Goal: Information Seeking & Learning: Learn about a topic

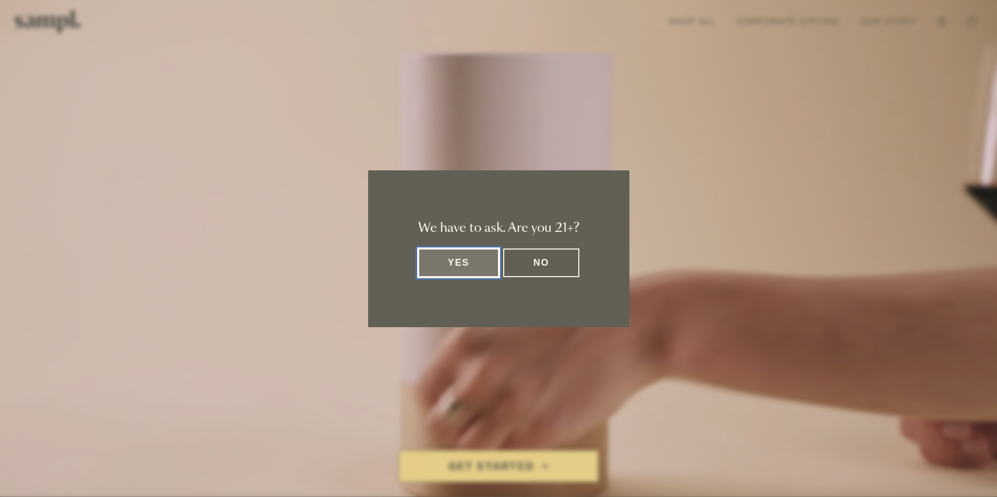
click at [456, 265] on button "Yes" at bounding box center [458, 263] width 81 height 29
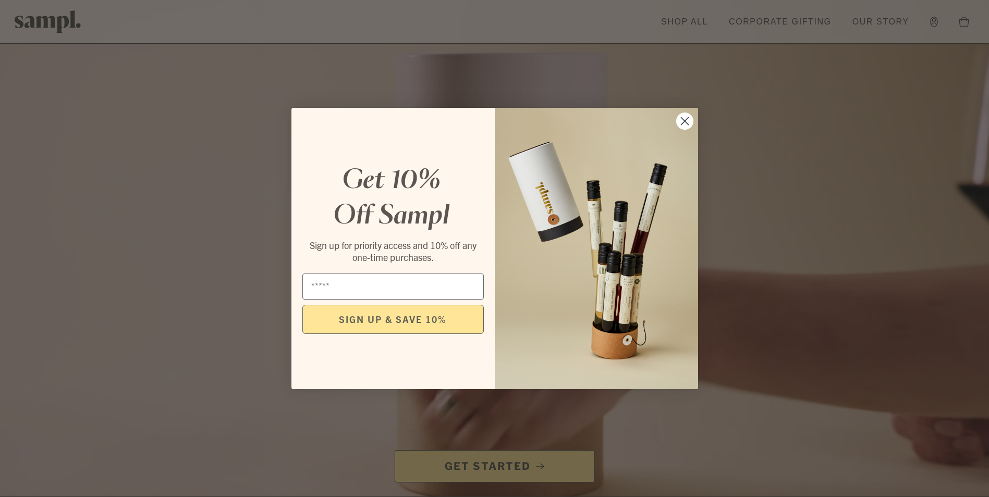
click at [680, 117] on circle "Close dialog" at bounding box center [684, 121] width 17 height 17
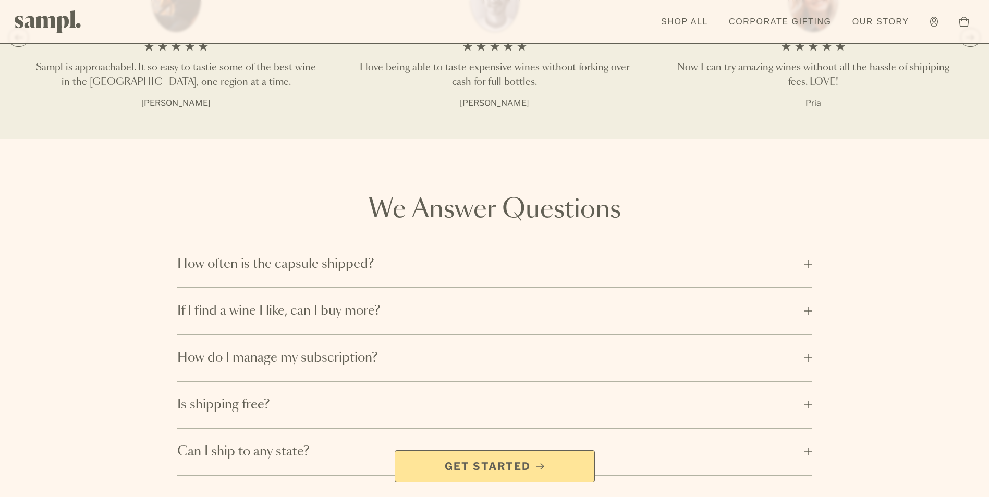
scroll to position [1668, 0]
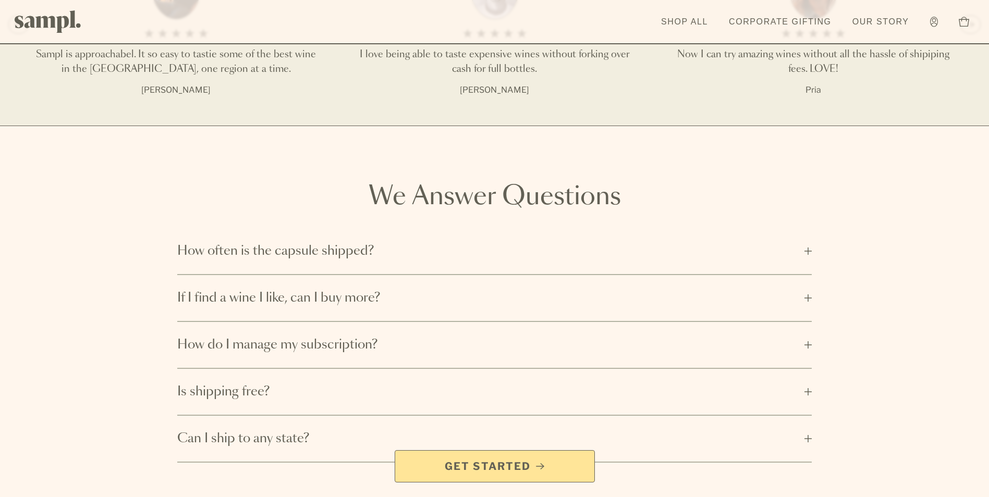
click at [811, 298] on button "If I find a wine I like, can I buy more?" at bounding box center [494, 298] width 634 height 46
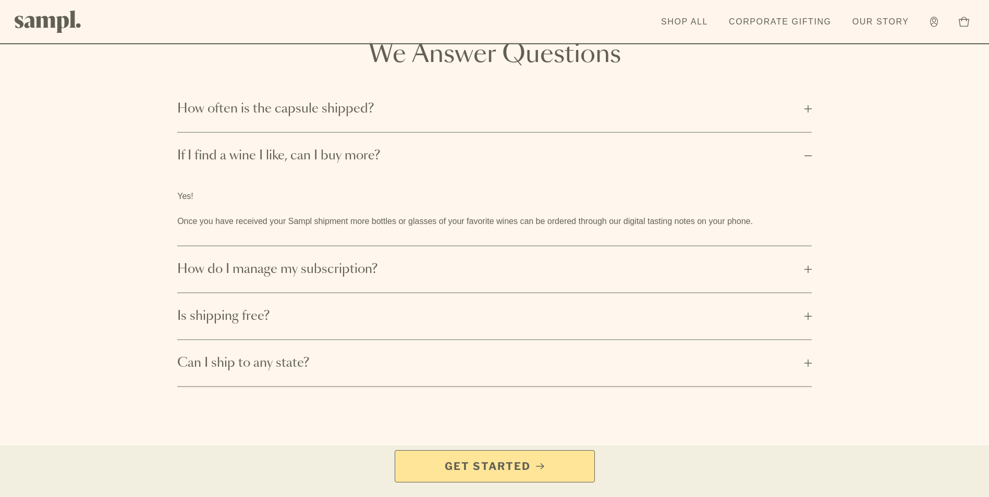
scroll to position [1825, 0]
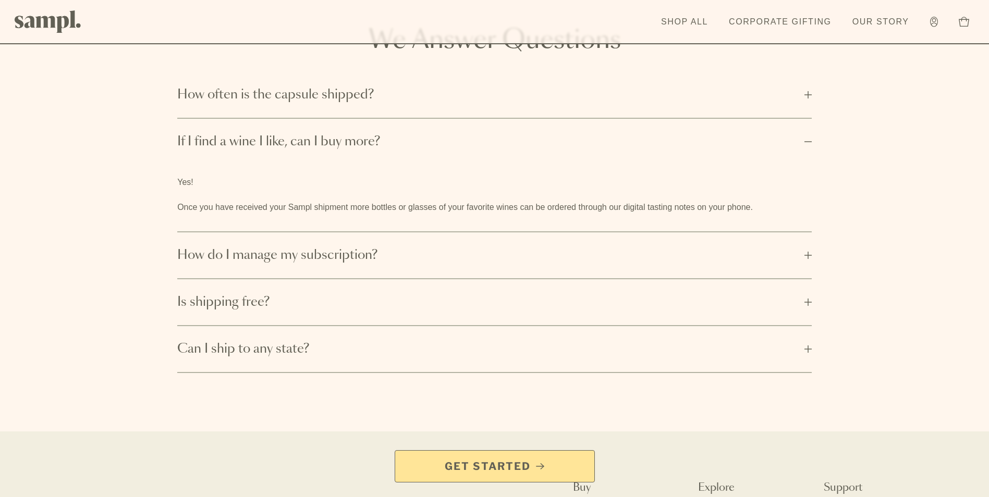
click at [809, 255] on button "How do I manage my subscription?" at bounding box center [494, 256] width 634 height 46
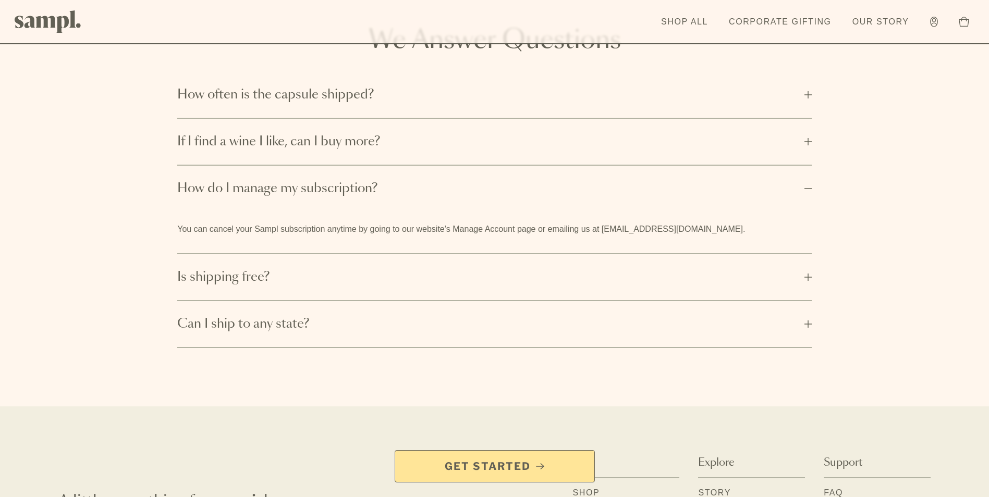
click at [804, 277] on button "Is shipping free?" at bounding box center [494, 277] width 634 height 46
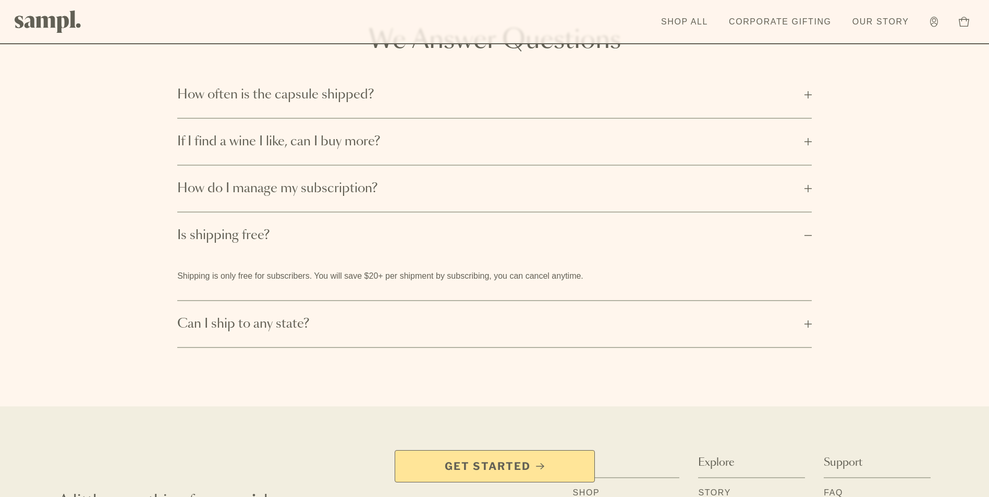
click at [806, 325] on button "Can I ship to any state?" at bounding box center [494, 324] width 634 height 46
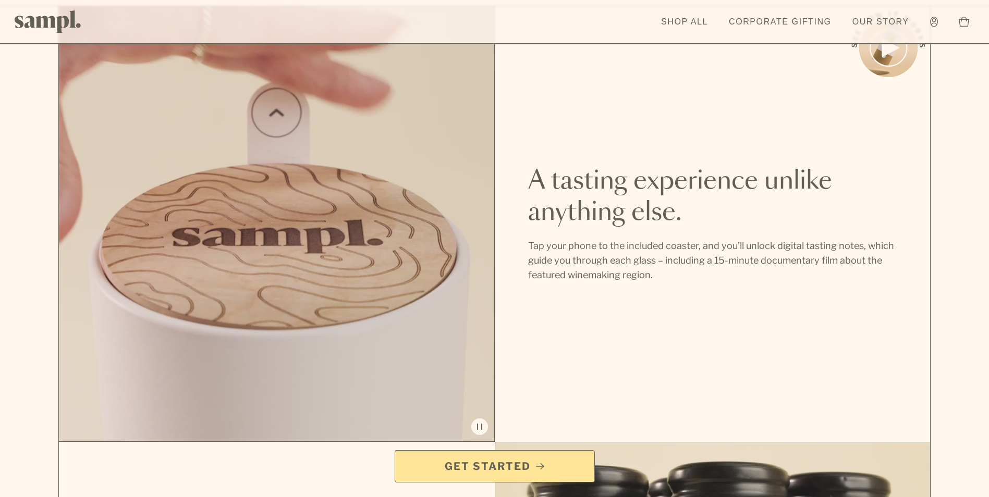
scroll to position [713, 0]
click at [797, 21] on link "Corporate Gifting" at bounding box center [780, 21] width 113 height 23
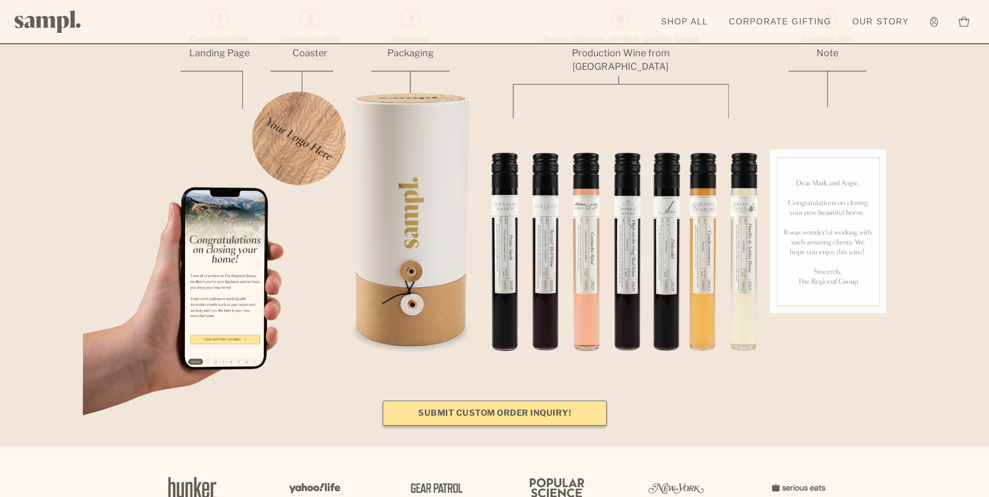
scroll to position [678, 0]
